Goal: Information Seeking & Learning: Learn about a topic

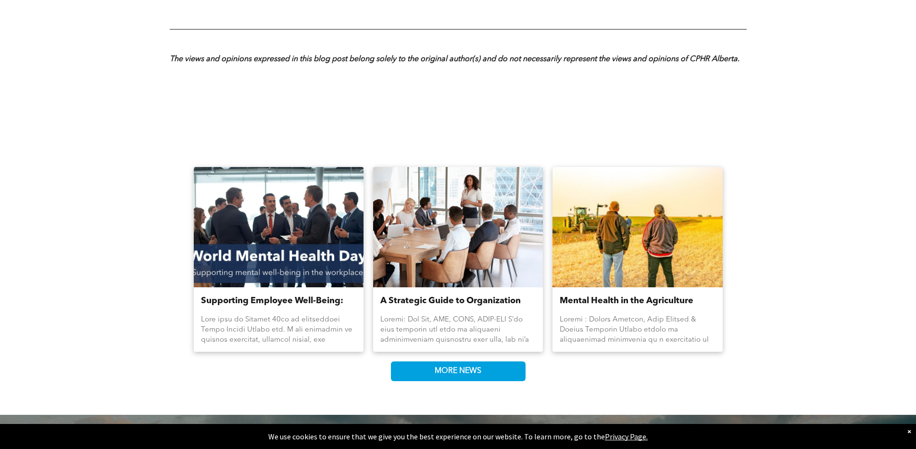
scroll to position [1037, 0]
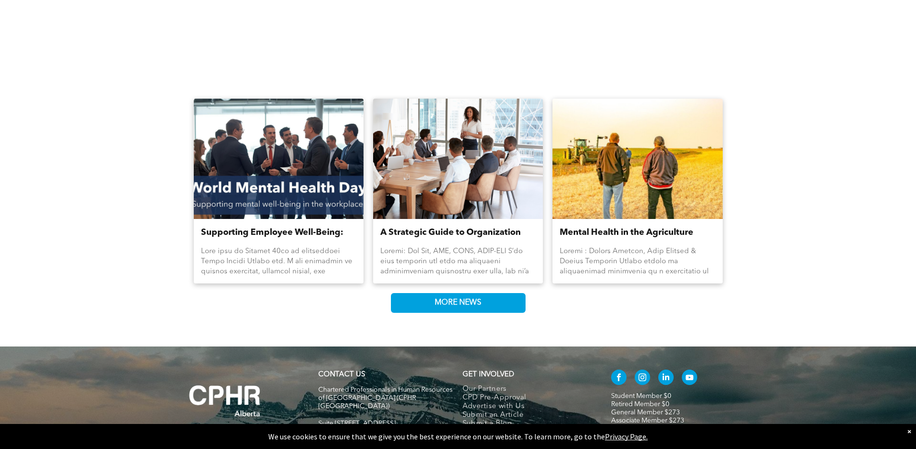
click at [420, 301] on link "MORE NEWS" at bounding box center [458, 303] width 135 height 20
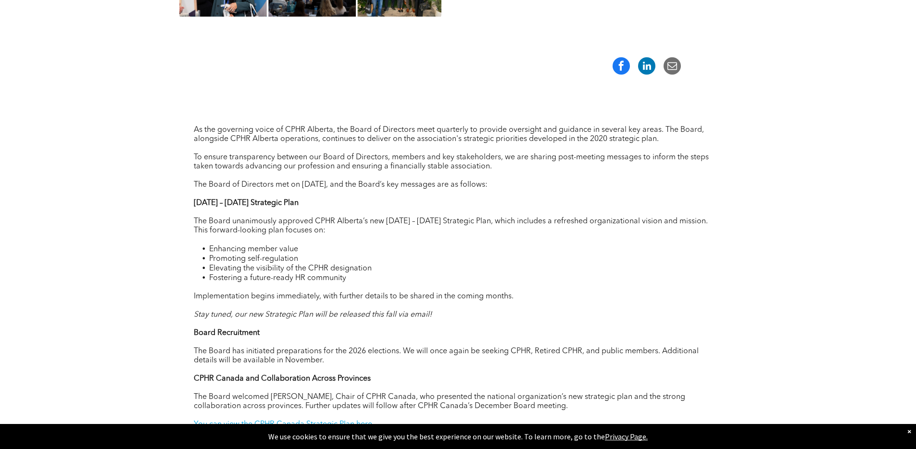
scroll to position [334, 0]
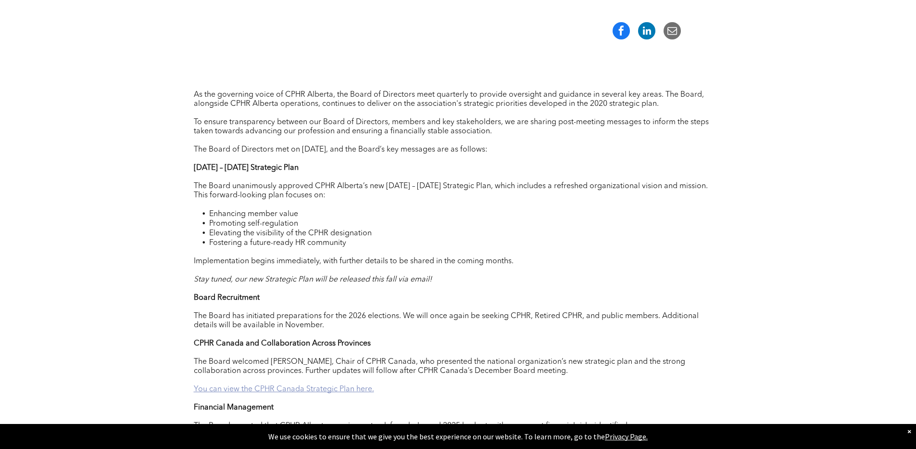
click at [285, 393] on link "You can view the CPHR Canada Strategic Plan here." at bounding box center [284, 389] width 180 height 8
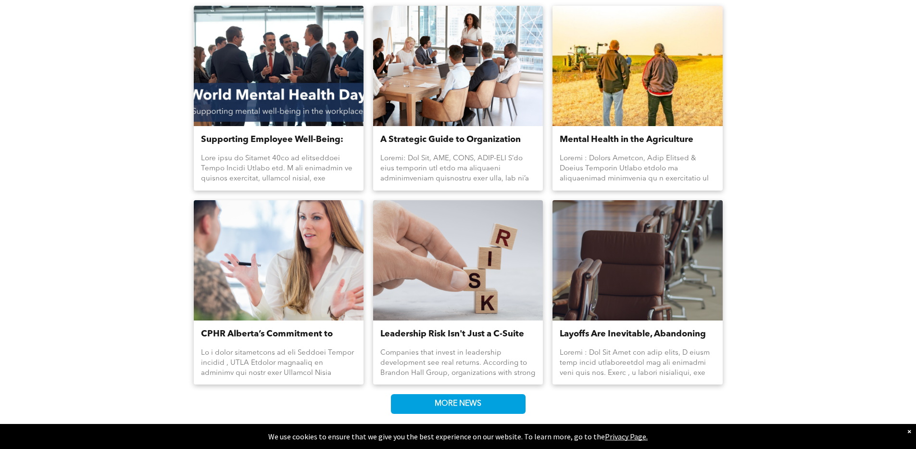
scroll to position [1296, 0]
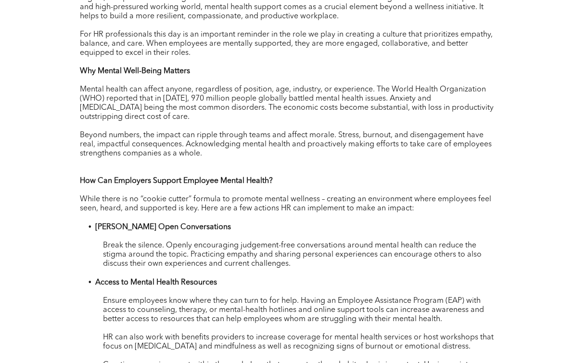
scroll to position [552, 0]
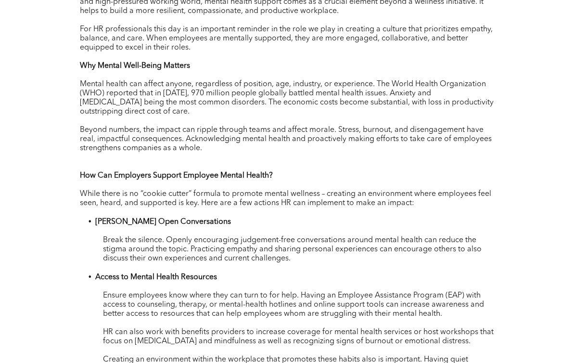
click at [346, 263] on p at bounding box center [287, 267] width 414 height 9
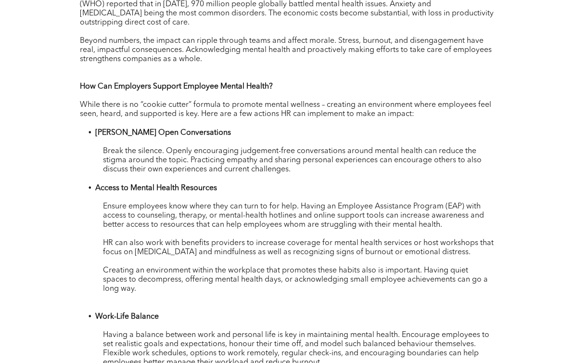
scroll to position [585, 0]
